Goal: Transaction & Acquisition: Purchase product/service

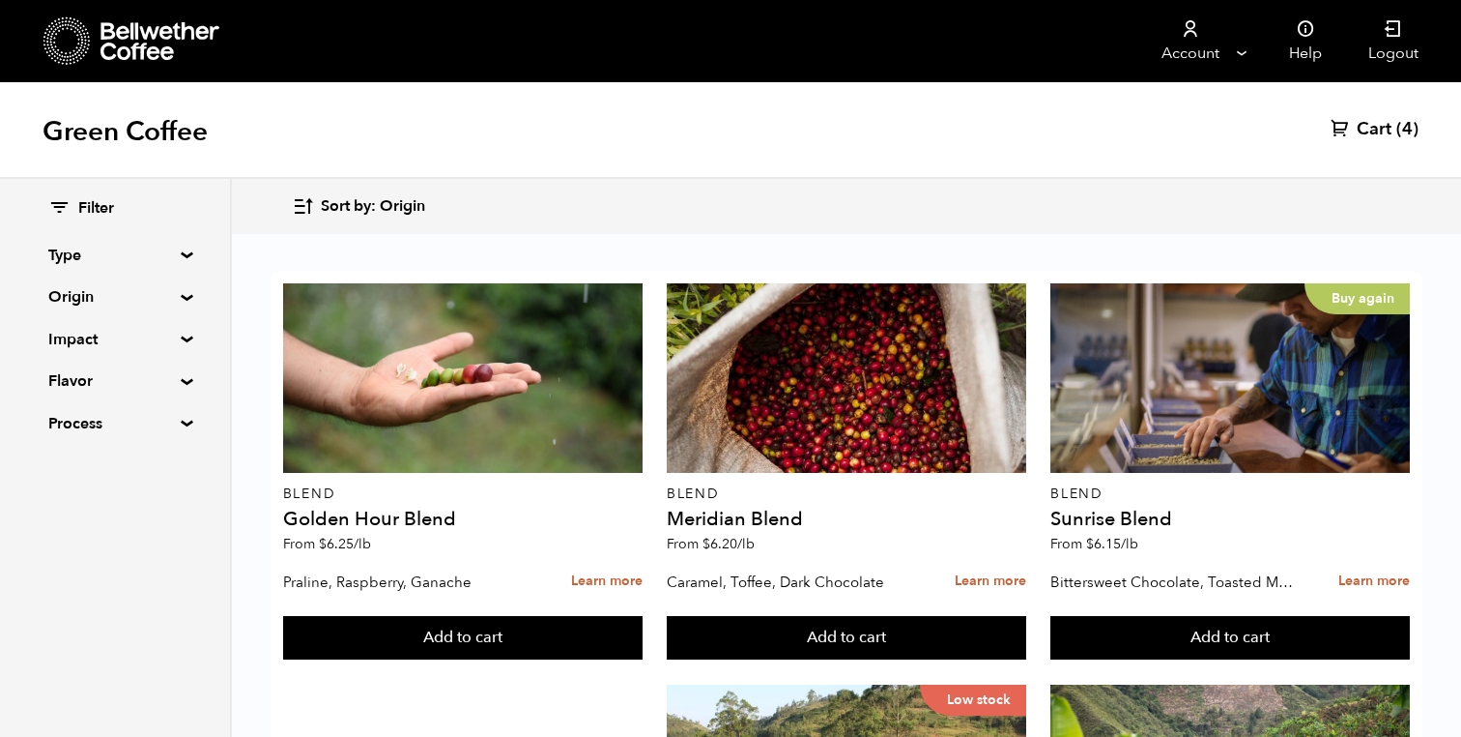
scroll to position [173, 0]
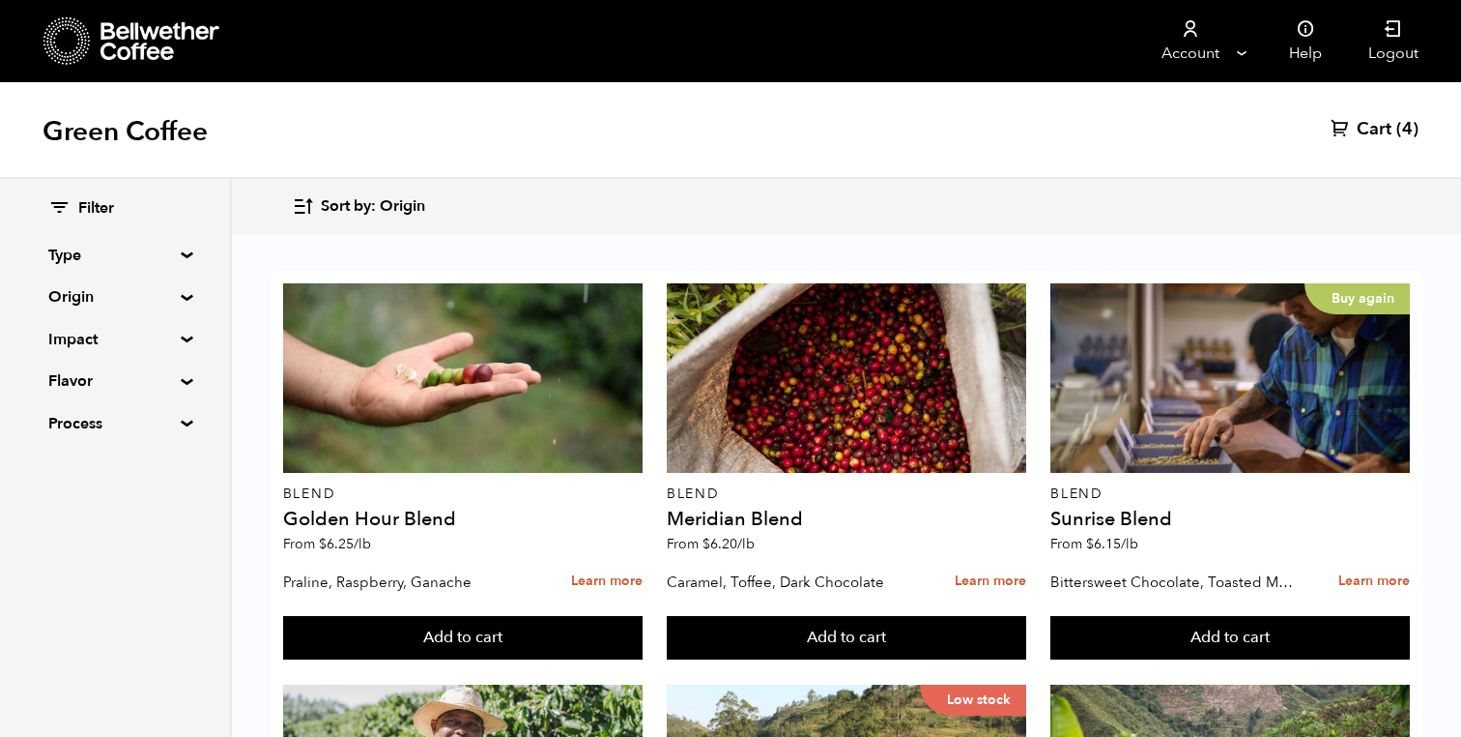
click at [109, 283] on div "Filter Type Blend Single Origin Decaf Seasonal Year Round Origin Blend Brazil B…" at bounding box center [114, 316] width 133 height 237
click at [104, 294] on summary "Origin" at bounding box center [114, 296] width 133 height 23
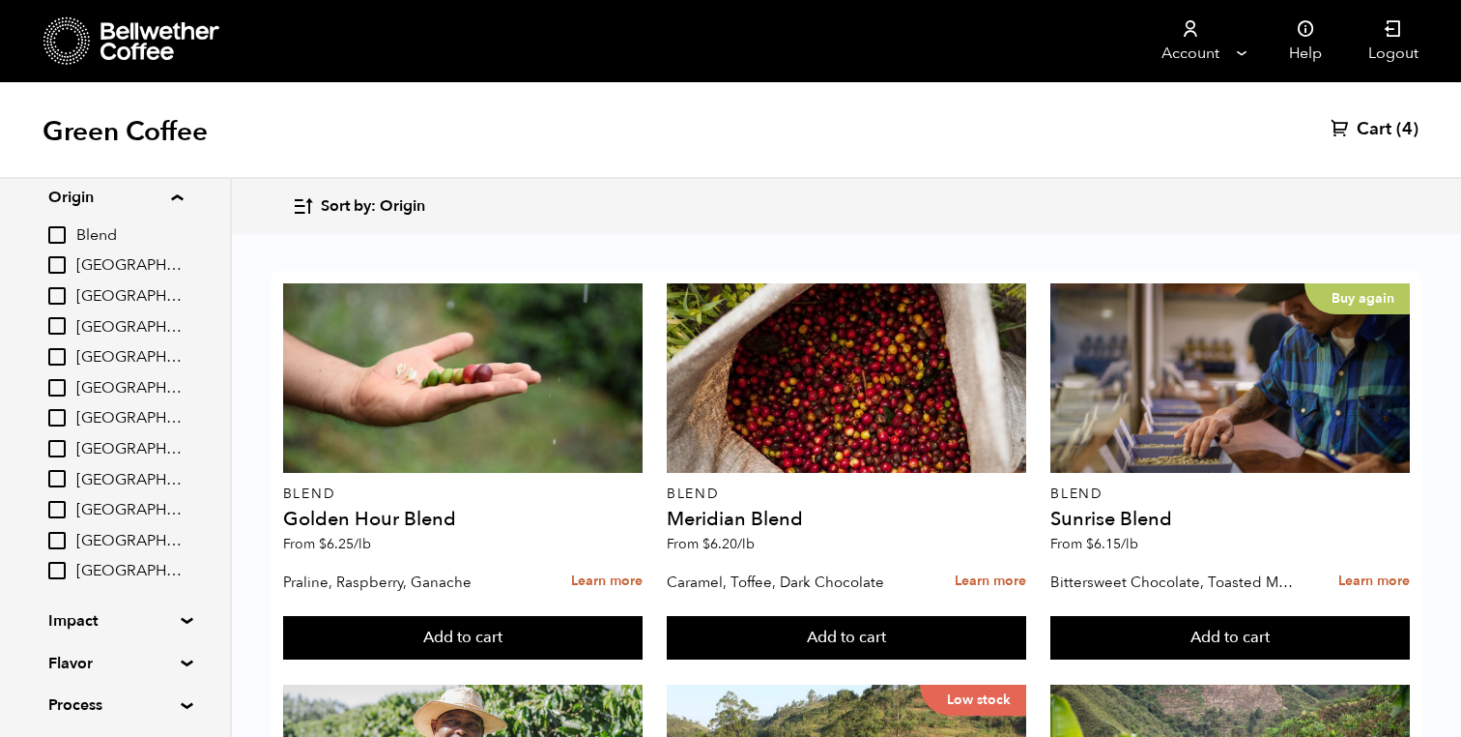
scroll to position [165, 0]
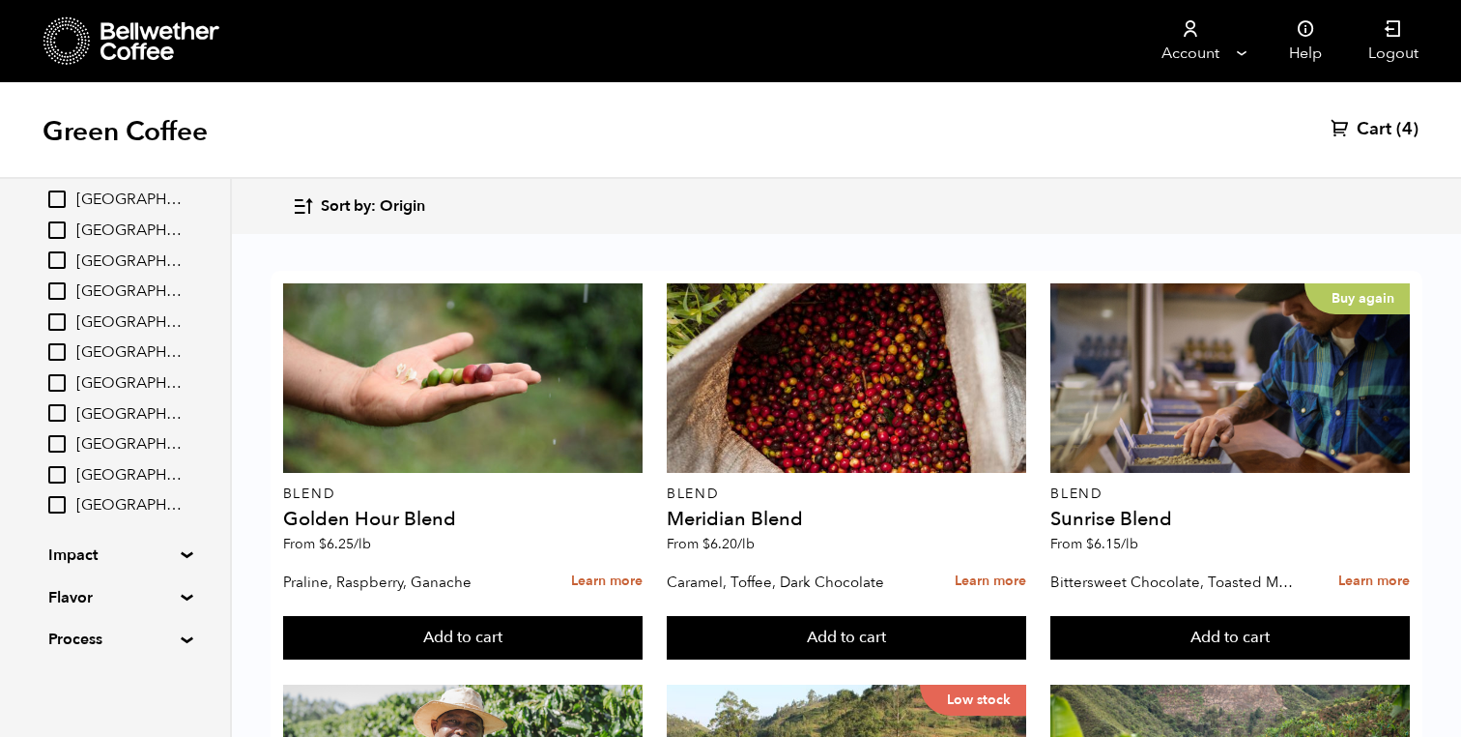
click at [82, 480] on span "[GEOGRAPHIC_DATA]" at bounding box center [129, 475] width 106 height 21
click at [0, 0] on input "[GEOGRAPHIC_DATA]" at bounding box center [0, 0] width 0 height 0
checkbox input "true"
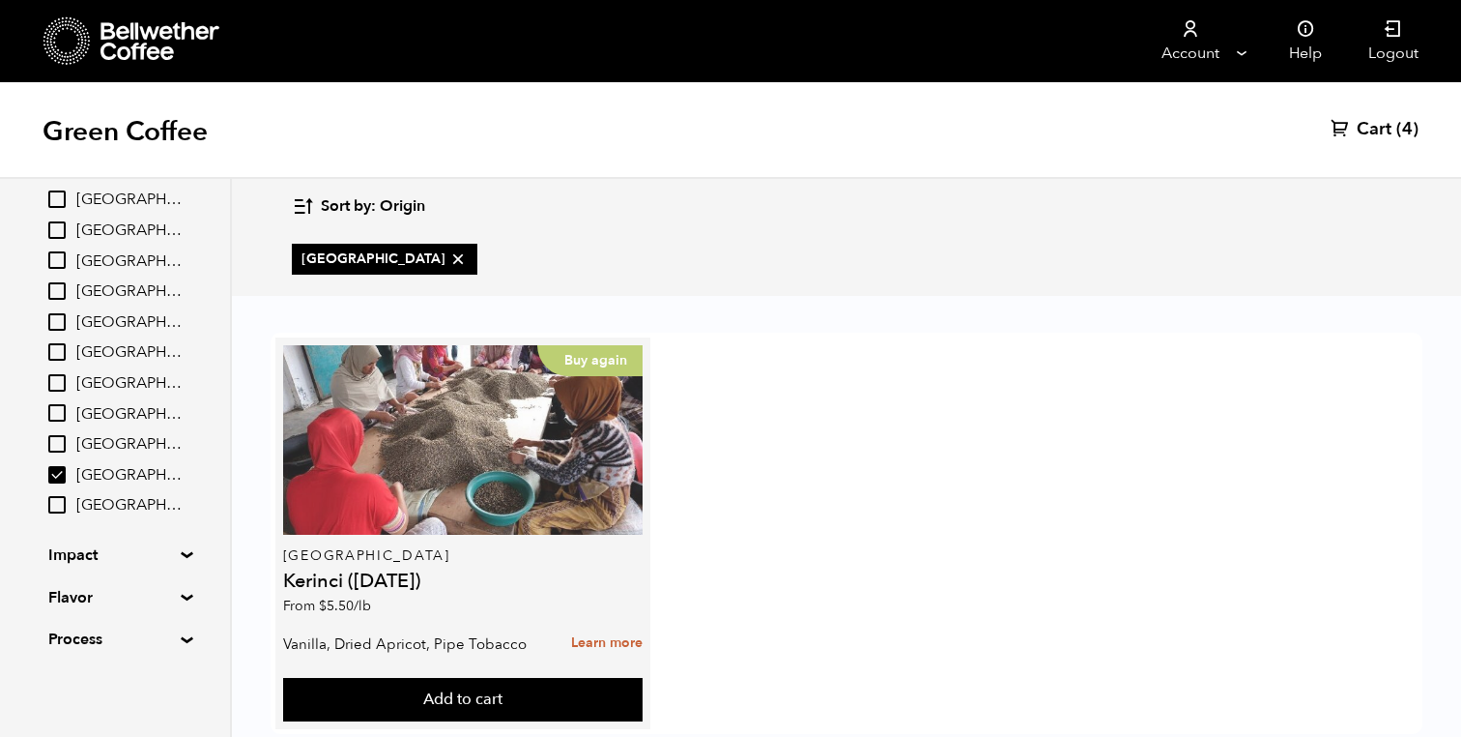
click at [340, 477] on div "Buy again" at bounding box center [463, 439] width 360 height 189
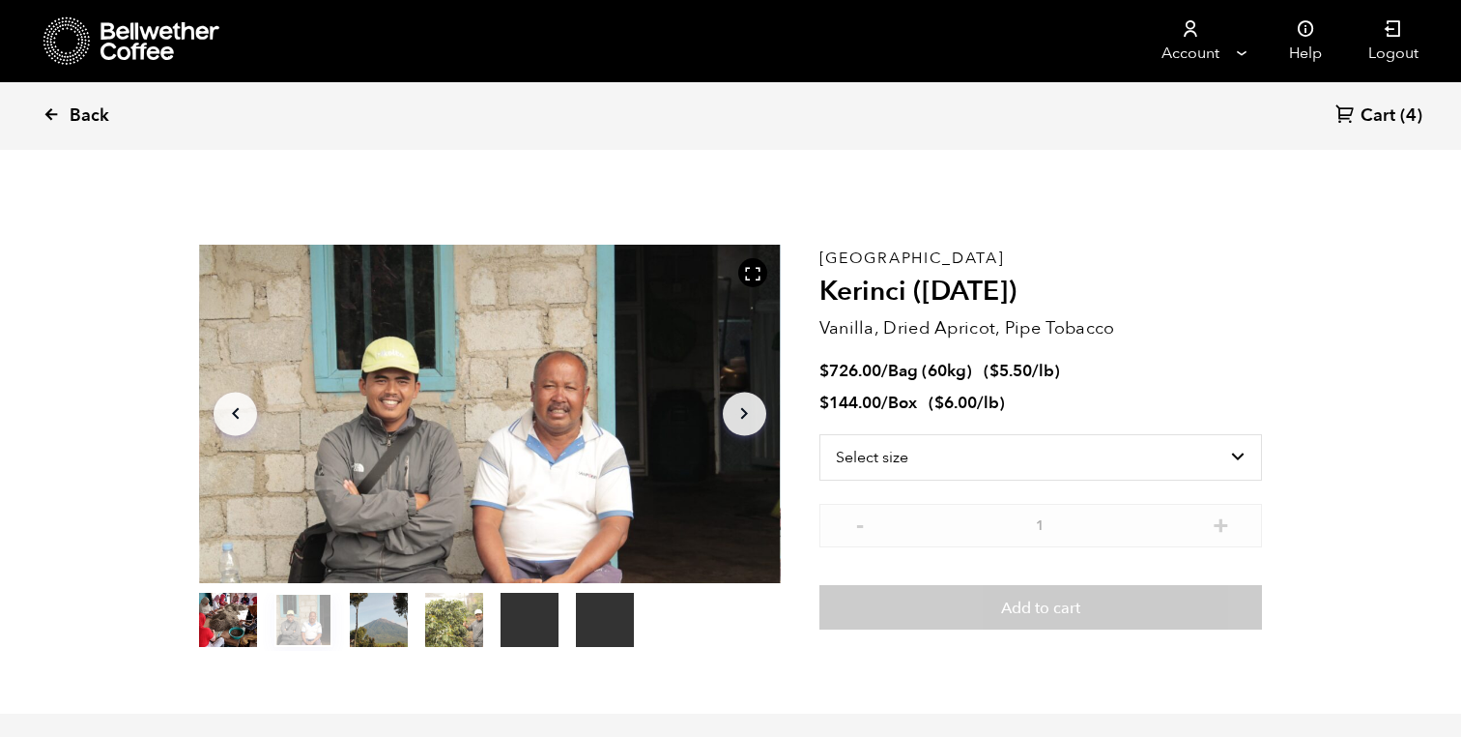
click at [60, 99] on link "Back" at bounding box center [103, 116] width 120 height 66
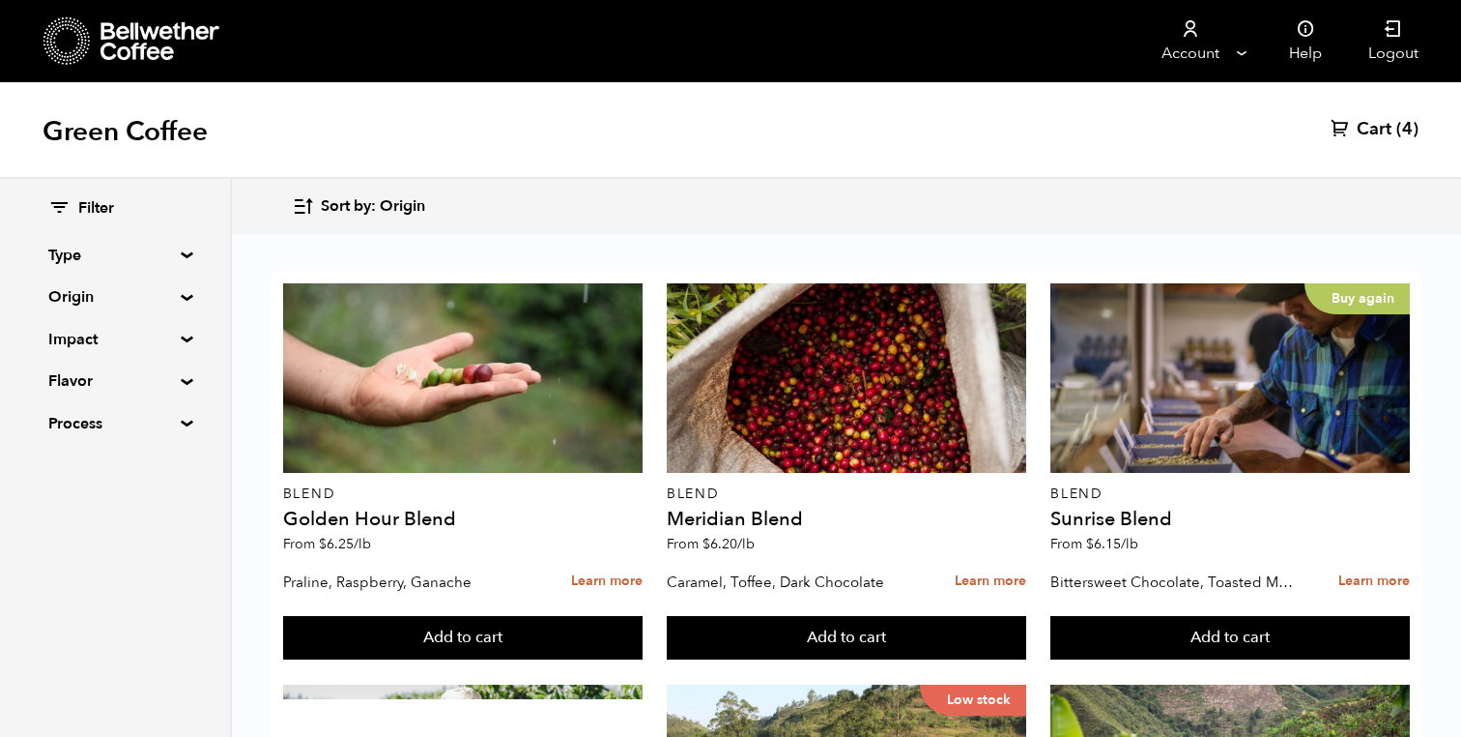
click at [97, 291] on summary "Origin" at bounding box center [114, 296] width 133 height 23
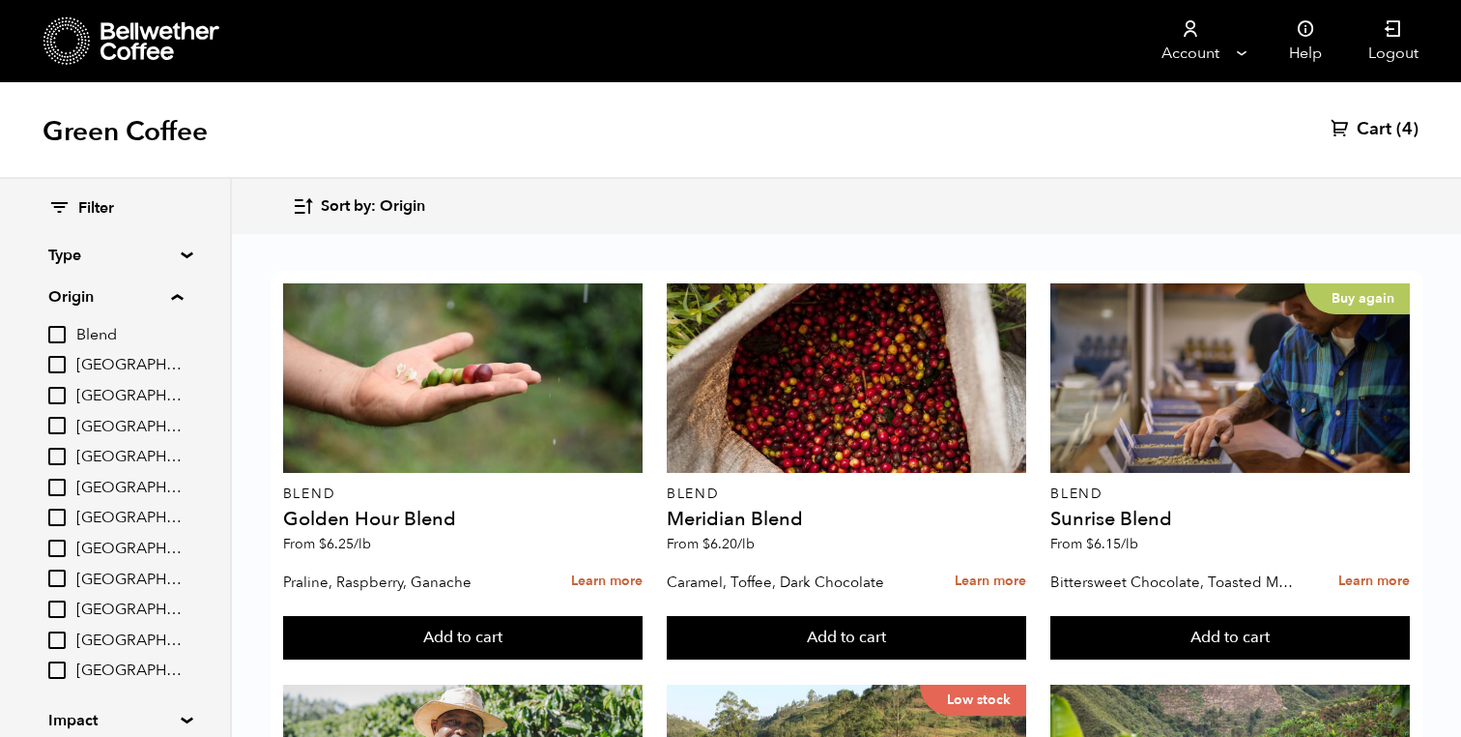
click at [62, 514] on input "[GEOGRAPHIC_DATA]" at bounding box center [56, 516] width 17 height 17
checkbox input "true"
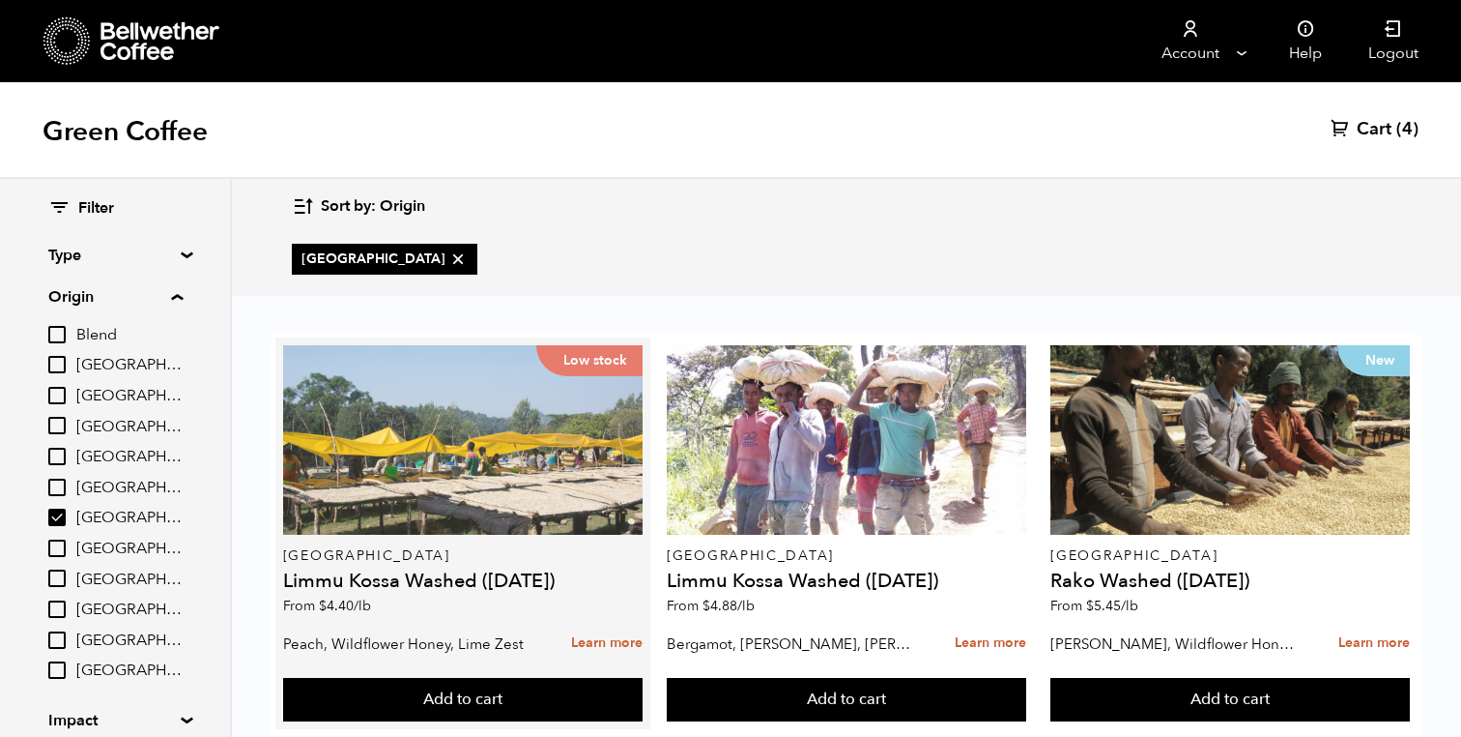
click at [345, 471] on div "Low stock" at bounding box center [463, 439] width 360 height 189
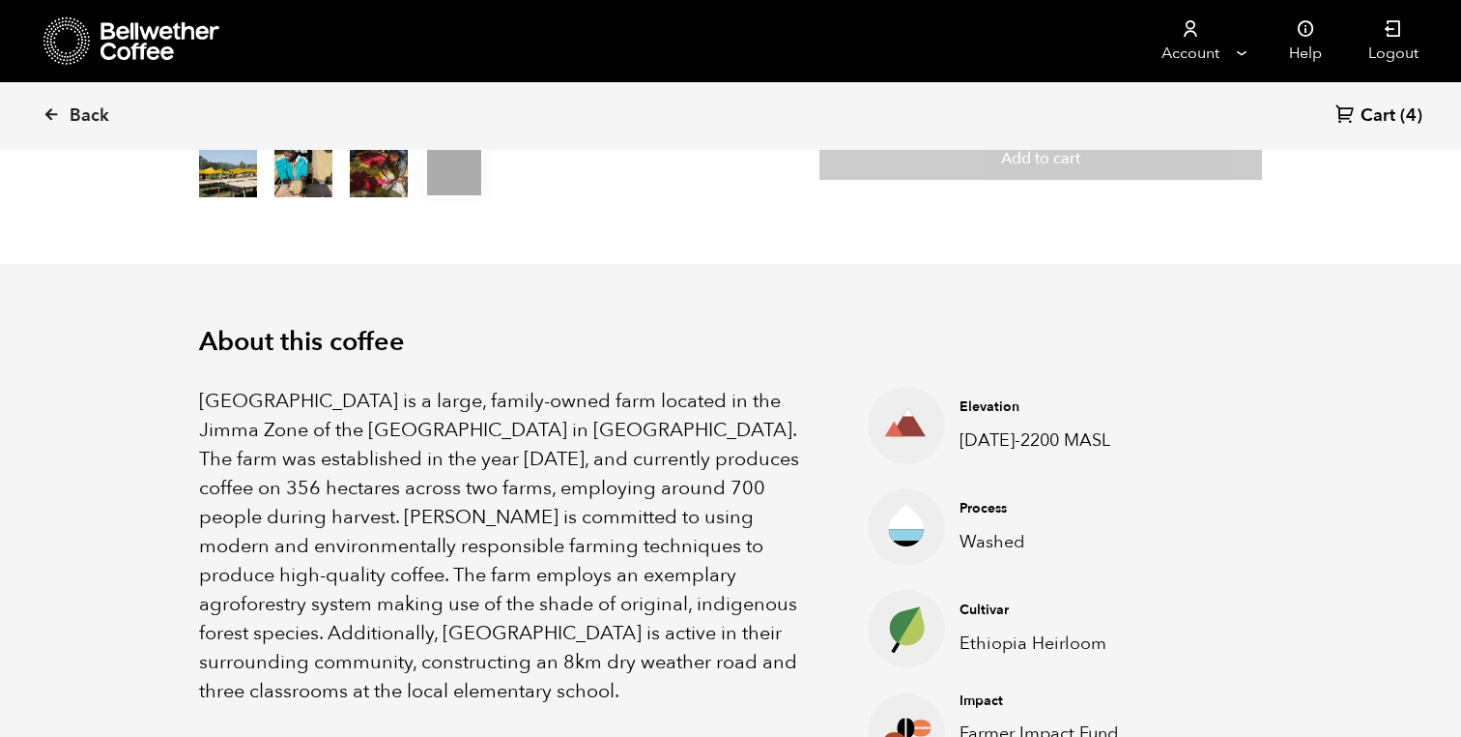
scroll to position [810, 0]
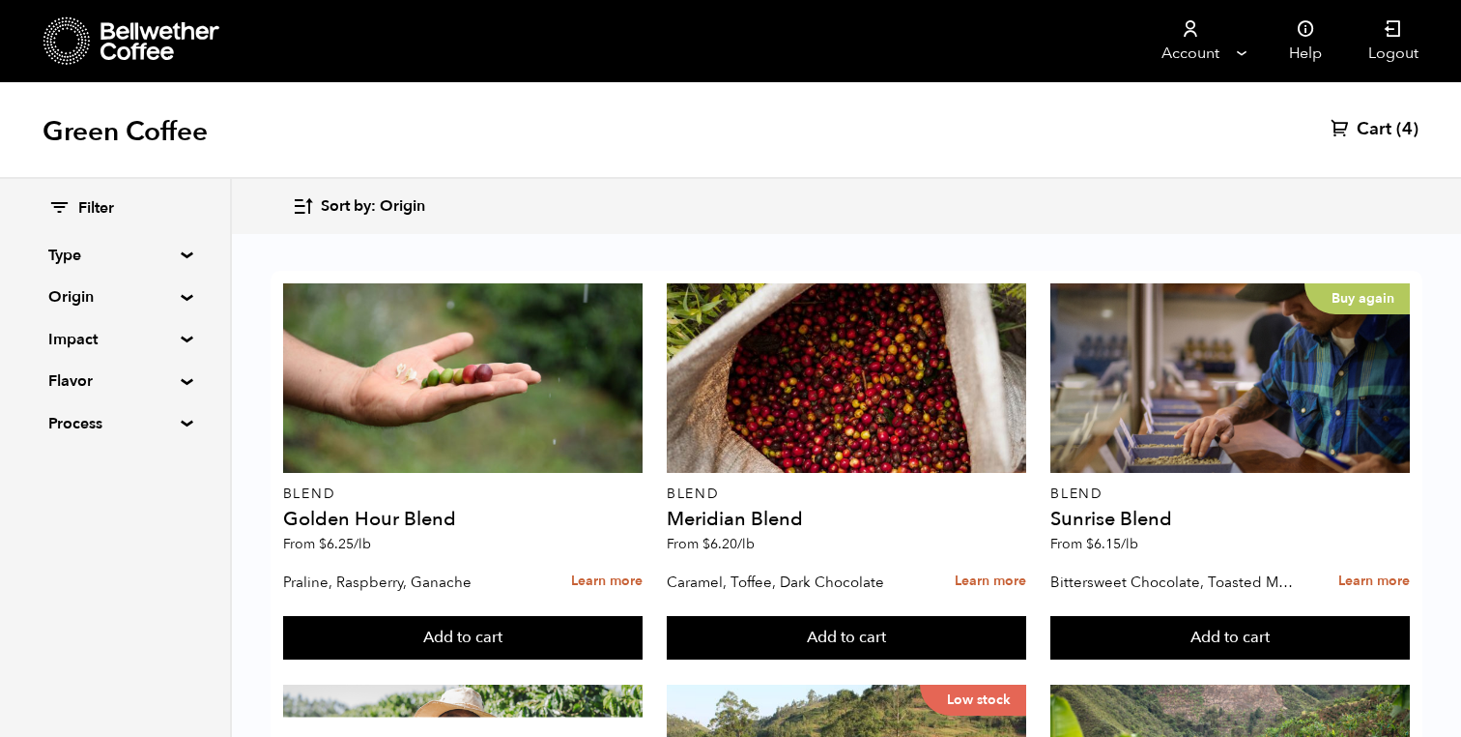
scroll to position [475, 0]
click at [108, 301] on summary "Origin" at bounding box center [114, 296] width 133 height 23
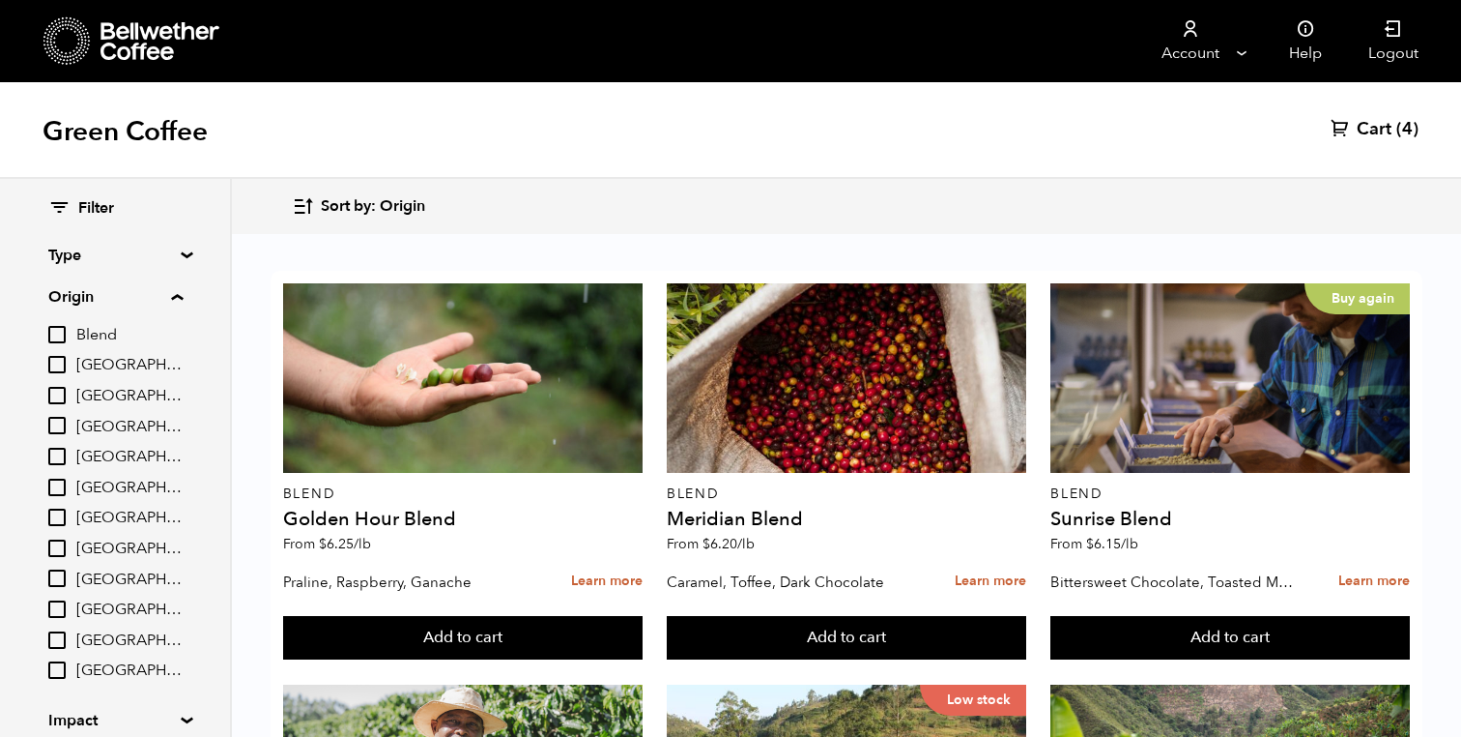
click at [61, 516] on input "[GEOGRAPHIC_DATA]" at bounding box center [56, 516] width 17 height 17
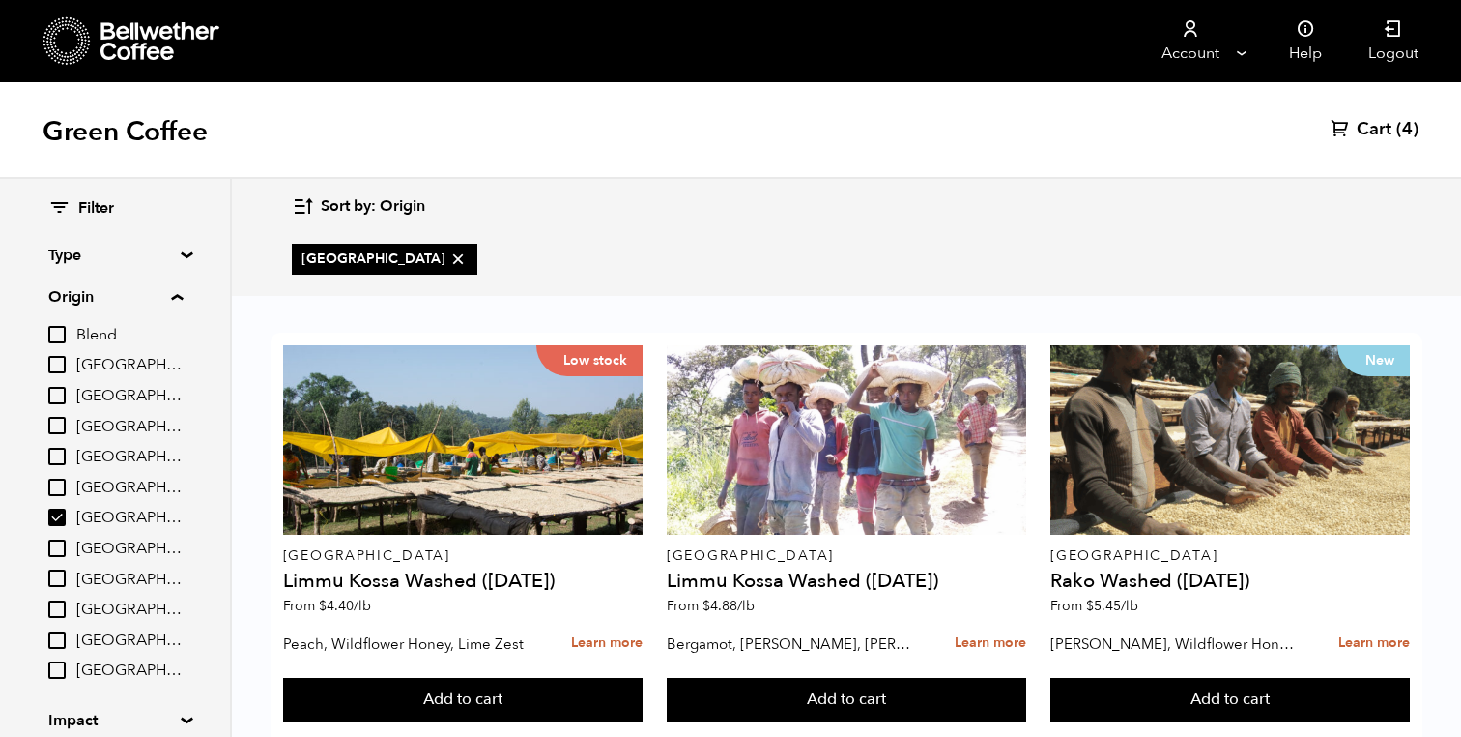
scroll to position [447, 0]
click at [448, 252] on icon at bounding box center [457, 258] width 19 height 19
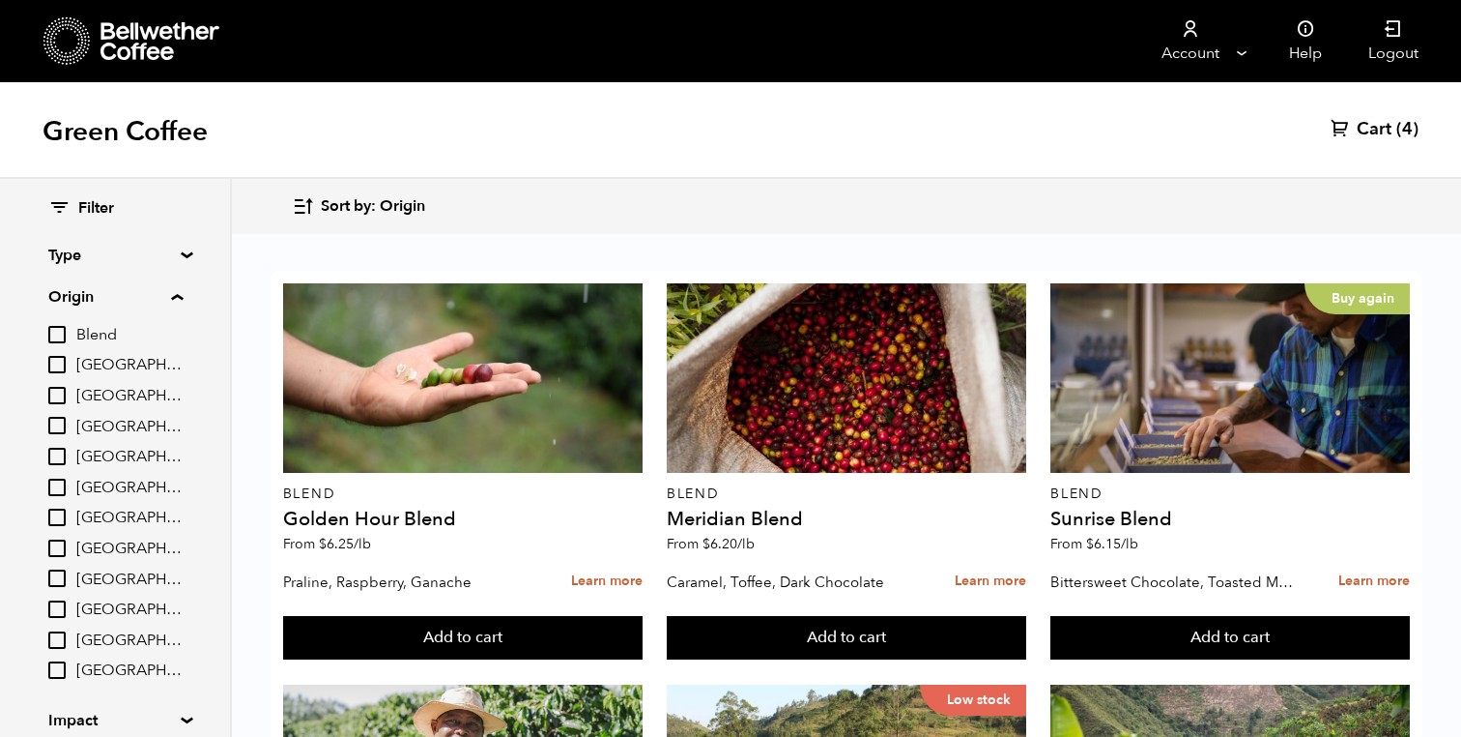
click at [57, 521] on input "[GEOGRAPHIC_DATA]" at bounding box center [56, 516] width 17 height 17
checkbox input "true"
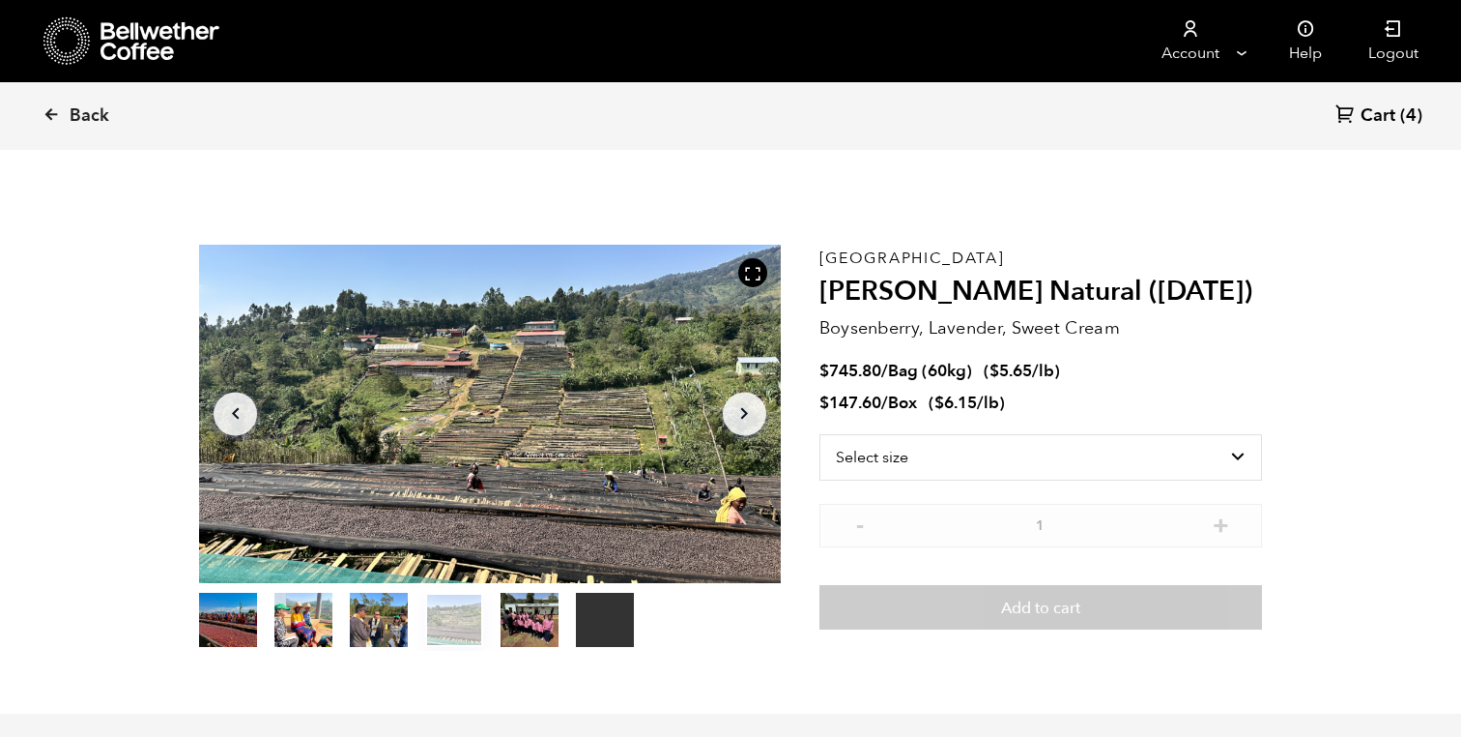
click at [283, 616] on button "item 1" at bounding box center [304, 623] width 58 height 54
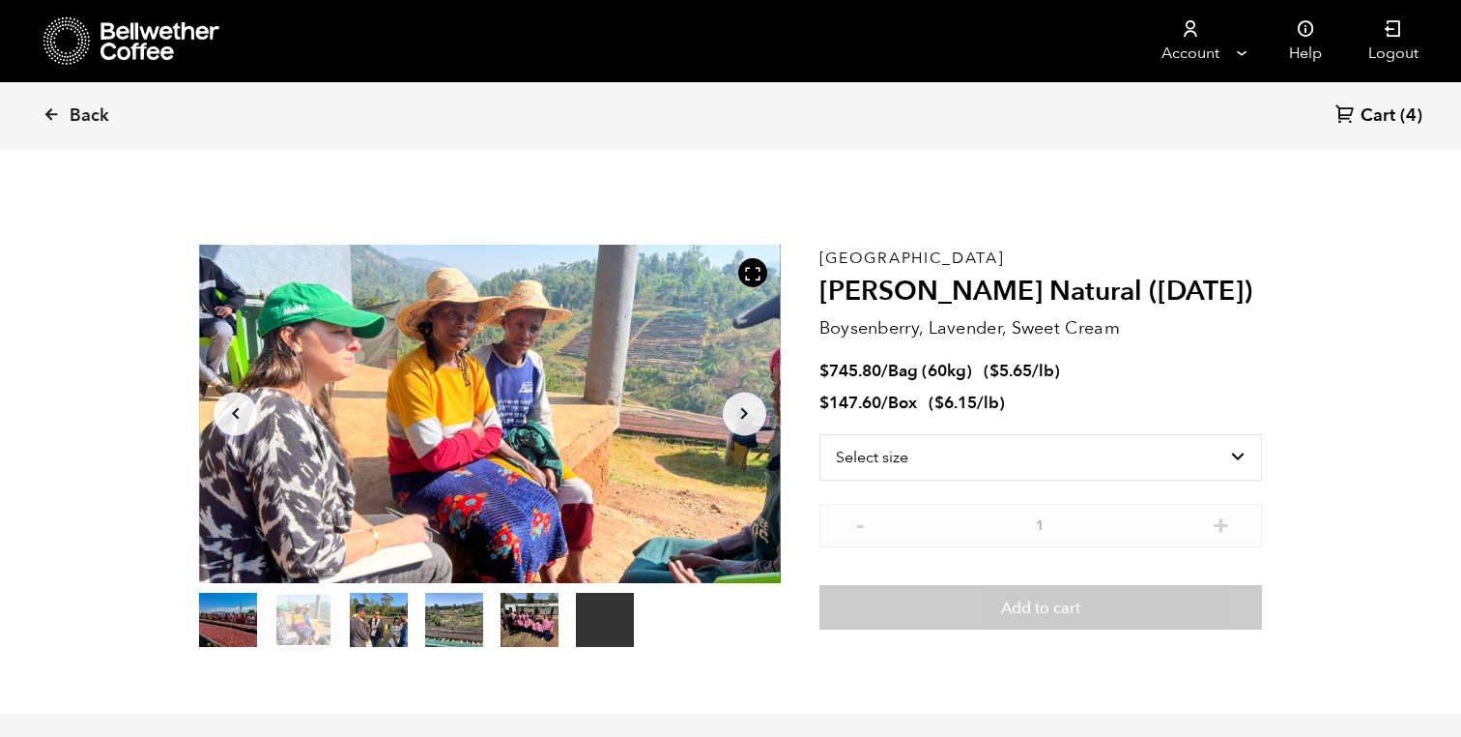
click at [381, 623] on button "item 2" at bounding box center [379, 623] width 58 height 54
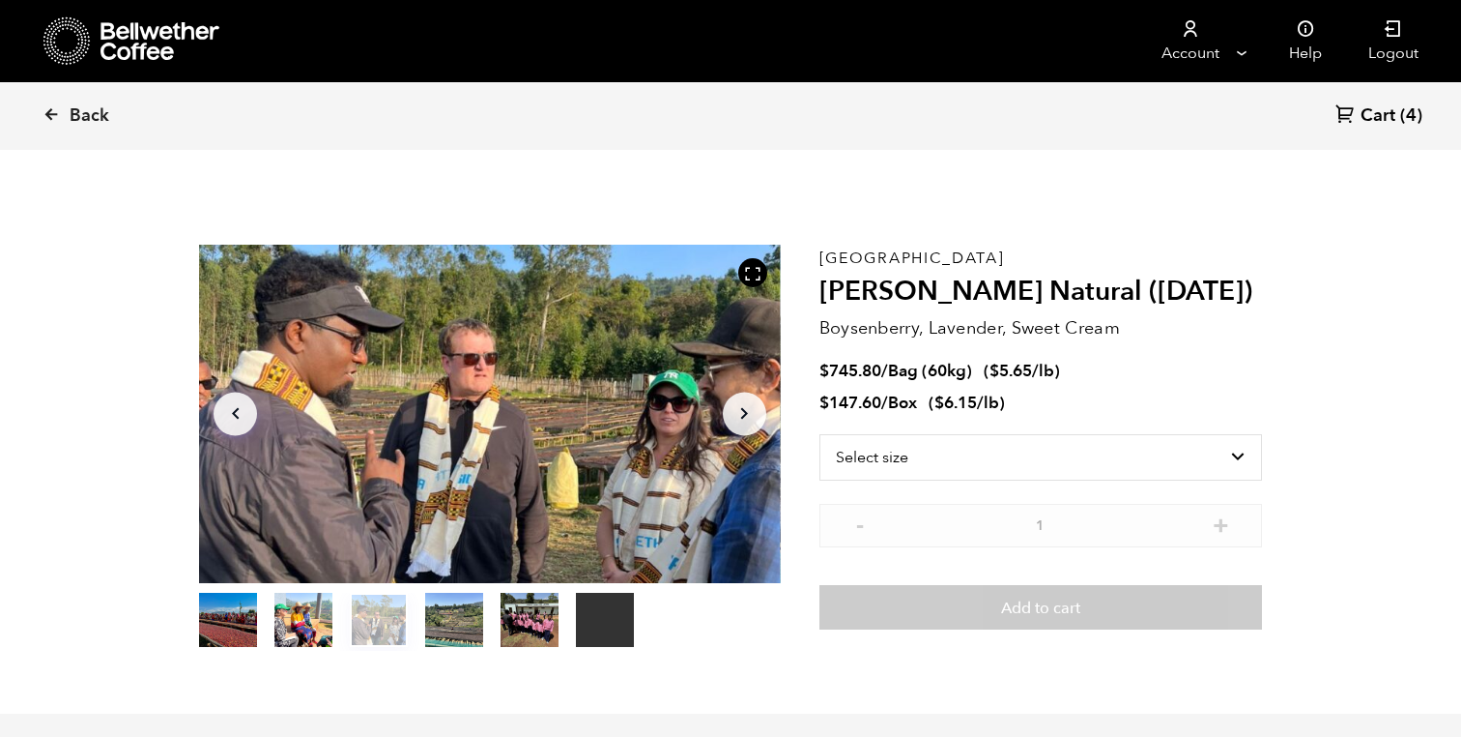
click at [467, 631] on button "item 3" at bounding box center [454, 623] width 58 height 54
